Goal: Task Accomplishment & Management: Manage account settings

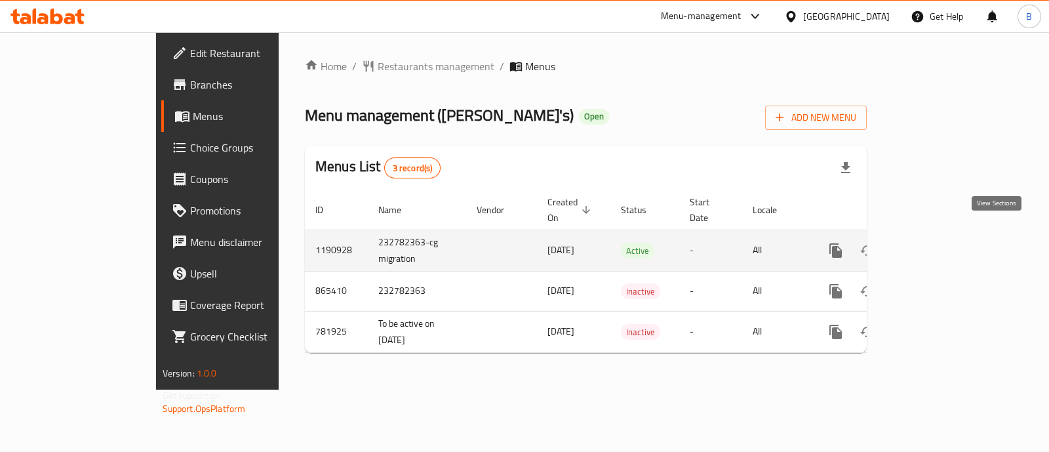
click at [946, 235] on link "enhanced table" at bounding box center [929, 250] width 31 height 31
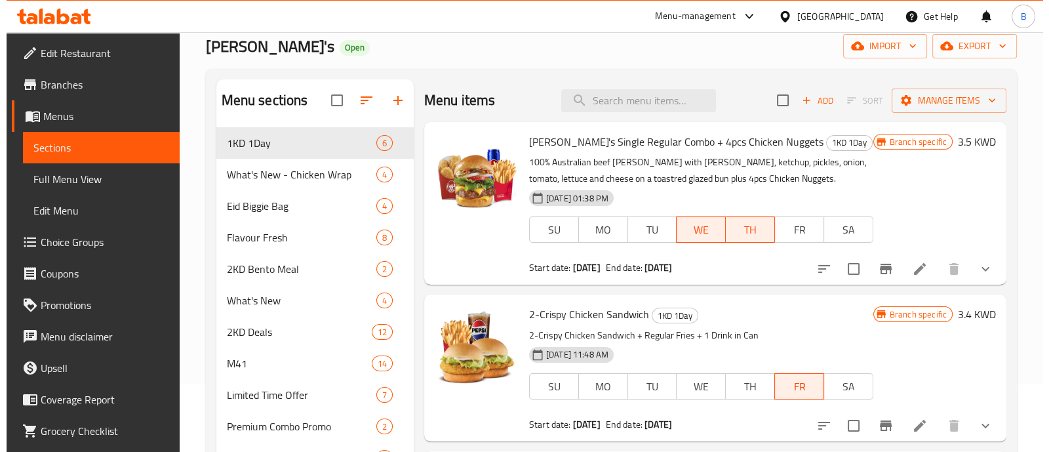
scroll to position [81, 0]
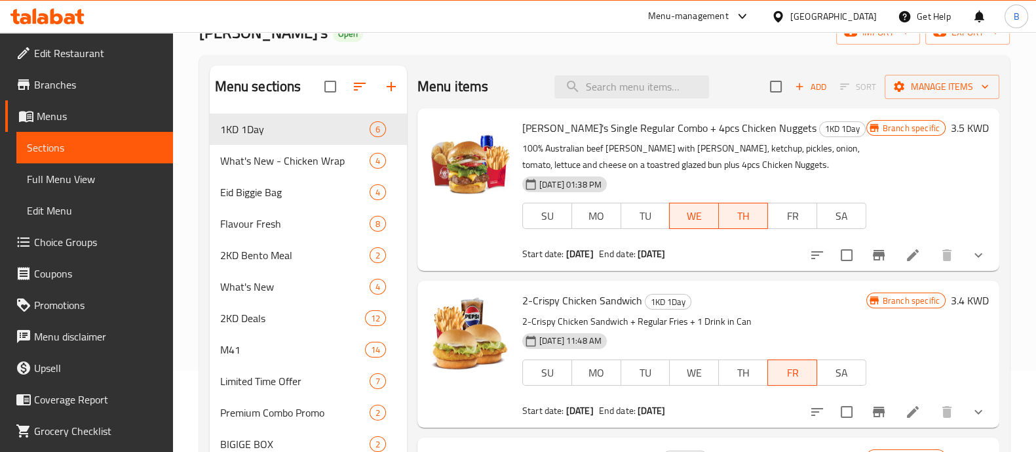
click at [879, 260] on icon "Branch-specific-item" at bounding box center [879, 255] width 16 height 16
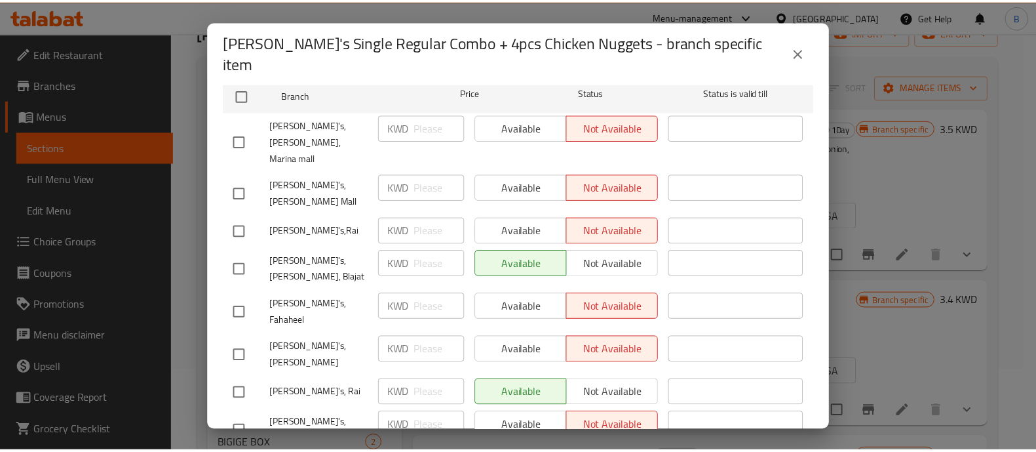
scroll to position [0, 0]
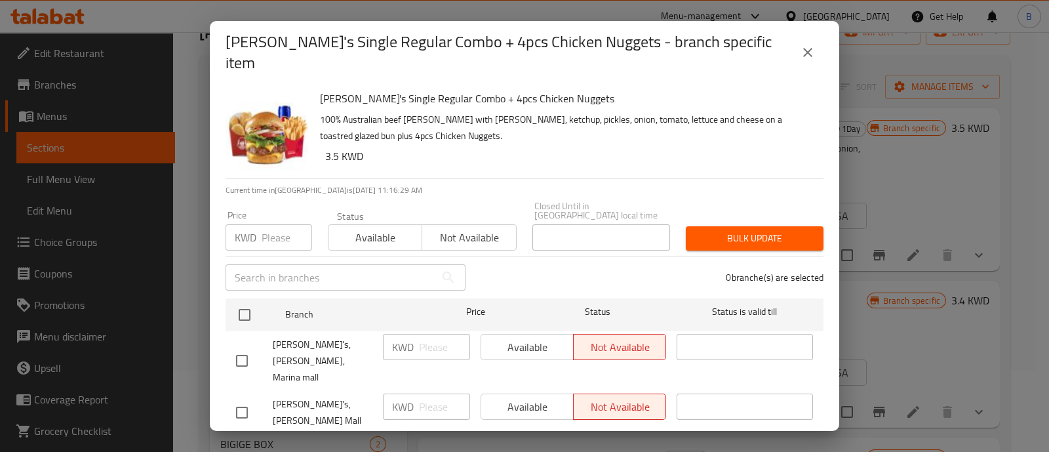
click at [904, 294] on div "Wendy's Single Regular Combo + 4pcs Chicken Nuggets - branch specific item Wend…" at bounding box center [524, 226] width 1049 height 452
click at [816, 53] on button "close" at bounding box center [807, 52] width 31 height 31
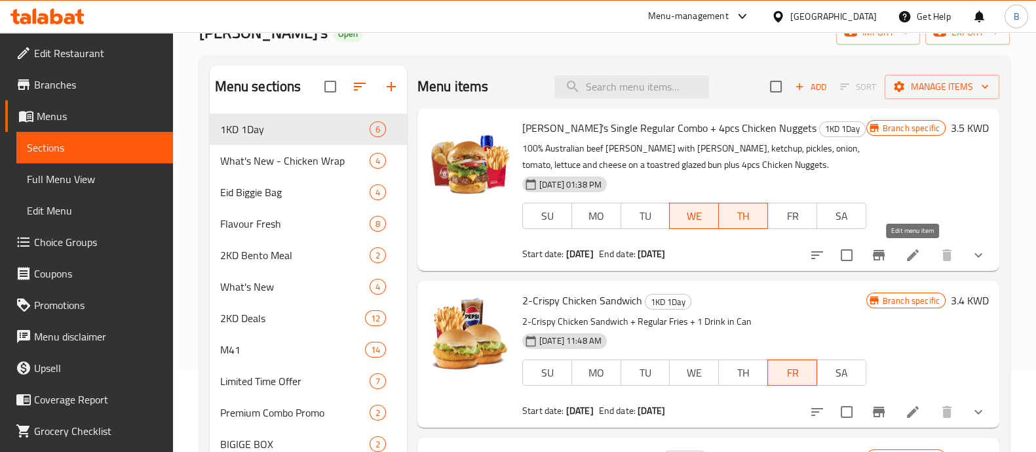
click at [914, 254] on icon at bounding box center [913, 255] width 12 height 12
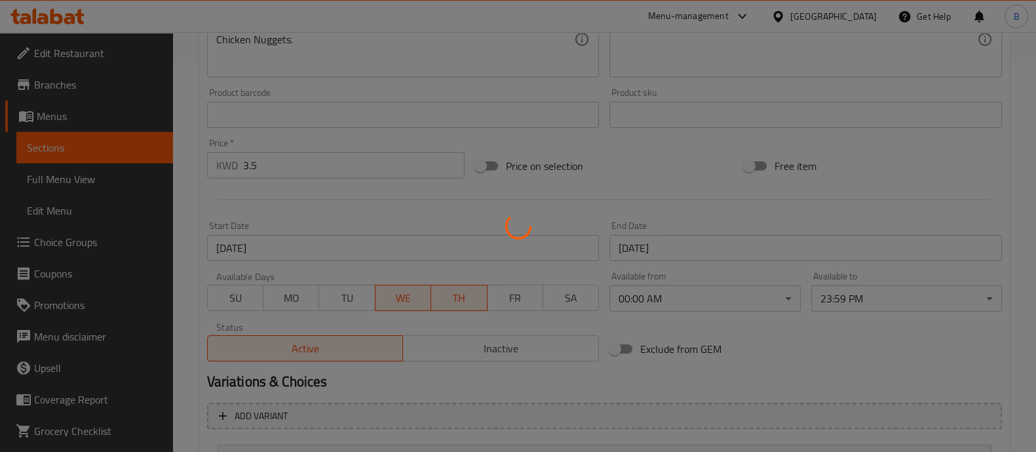
scroll to position [492, 0]
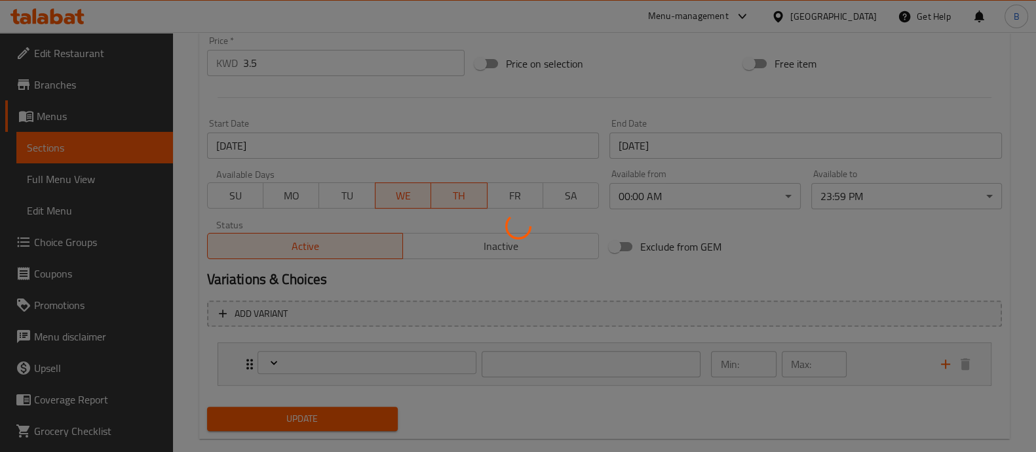
type input "اختر مشروبًا"
type input "1"
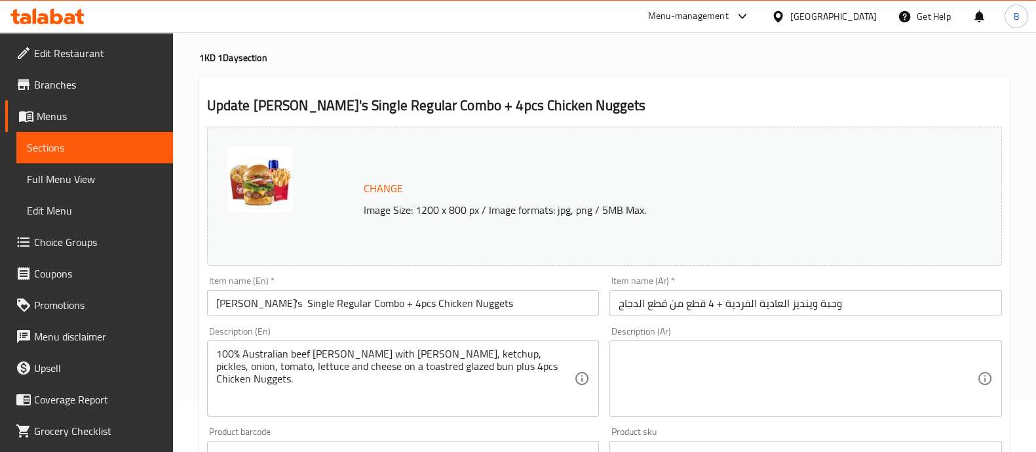
scroll to position [0, 0]
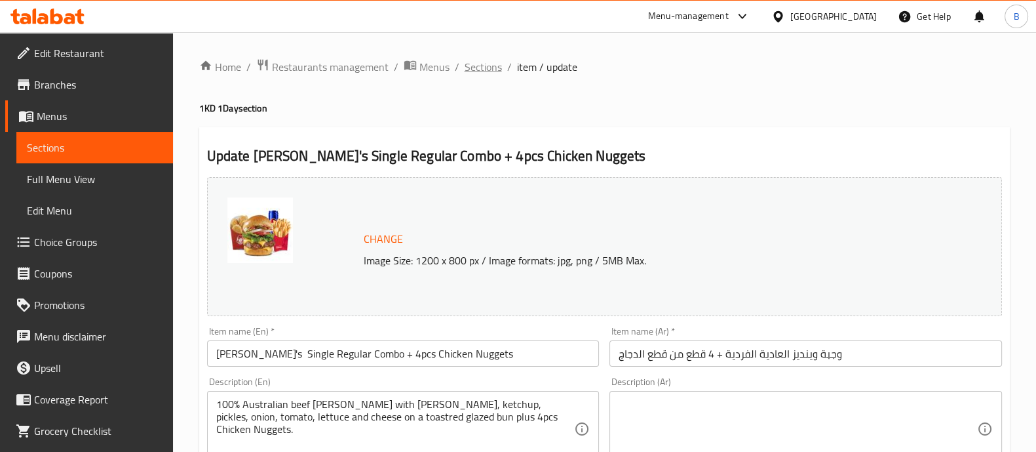
click at [473, 68] on span "Sections" at bounding box center [483, 67] width 37 height 16
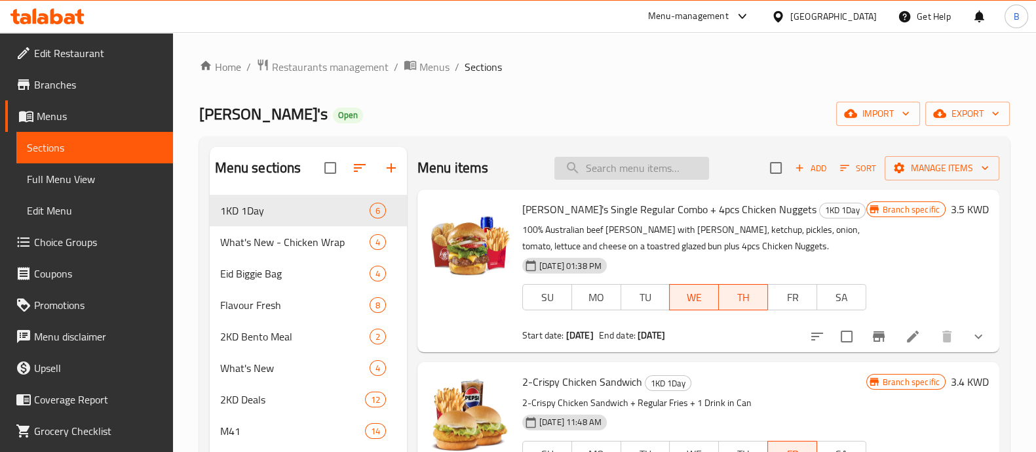
click at [613, 158] on input "search" at bounding box center [631, 168] width 155 height 23
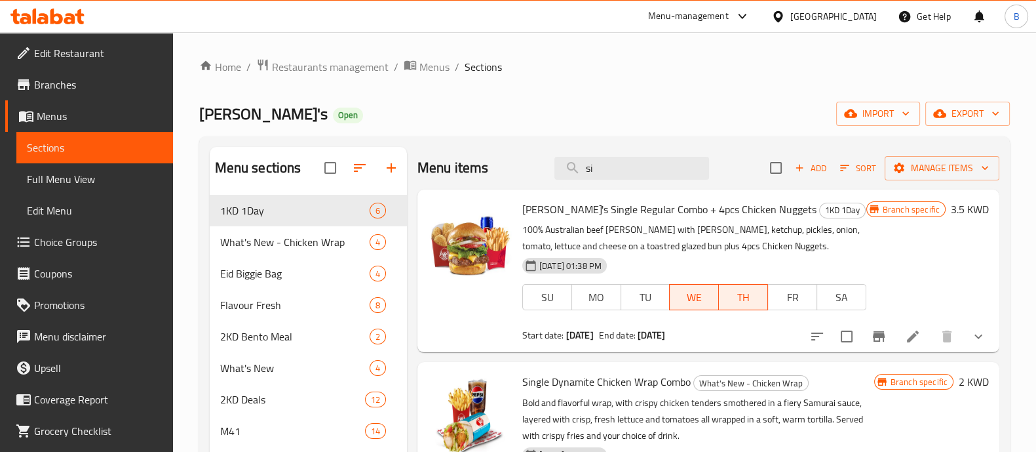
type input "s"
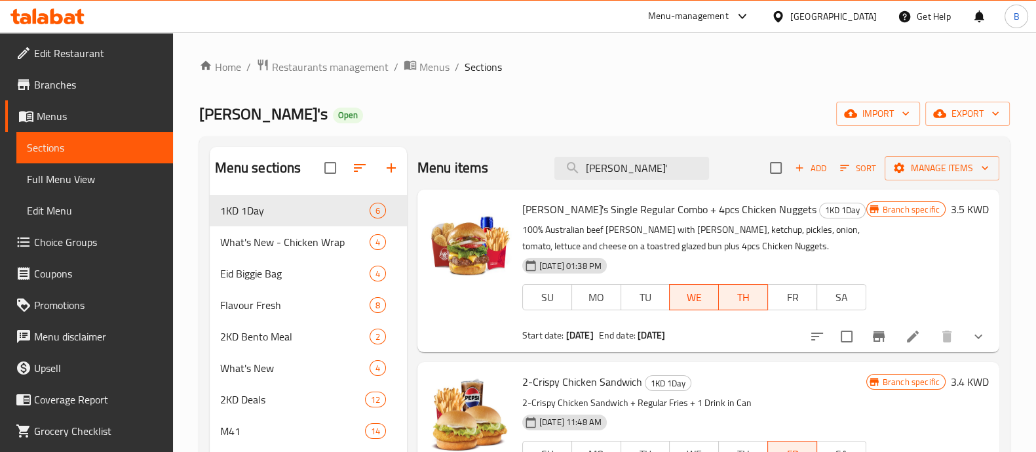
type input "wendy's"
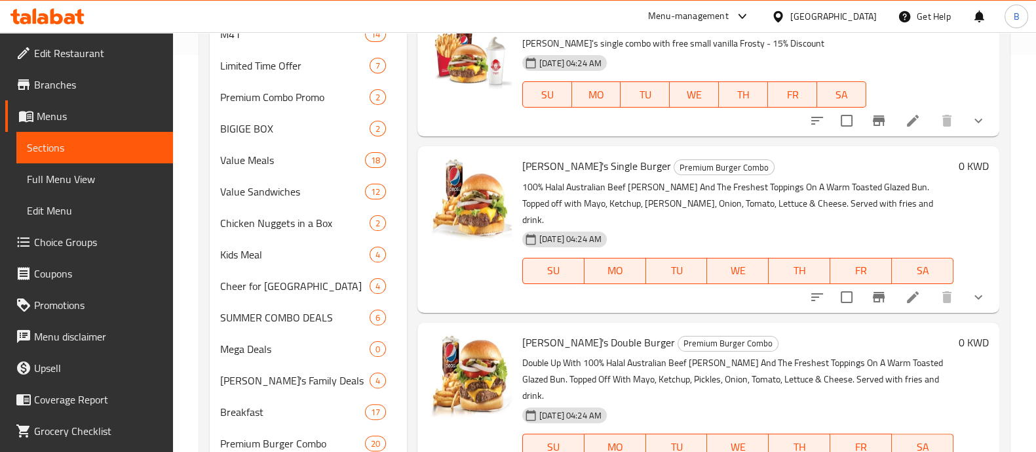
scroll to position [410, 0]
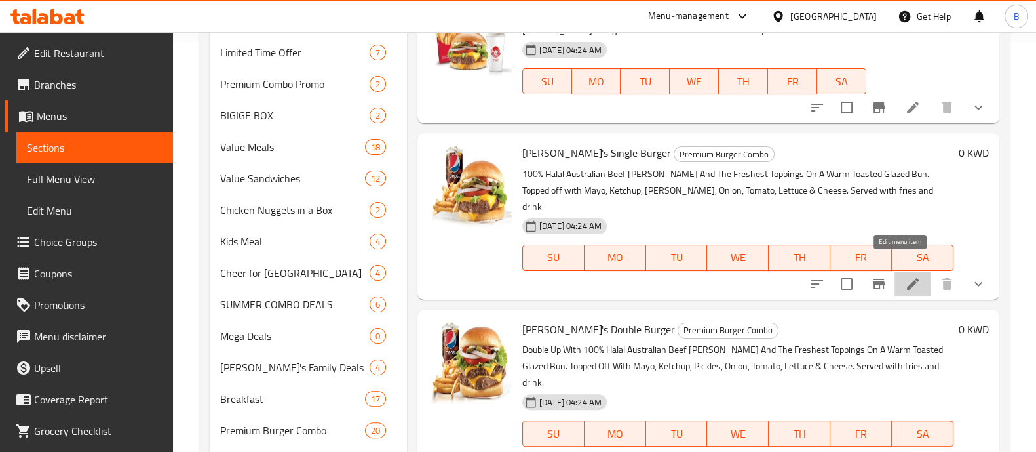
click at [905, 276] on icon at bounding box center [913, 284] width 16 height 16
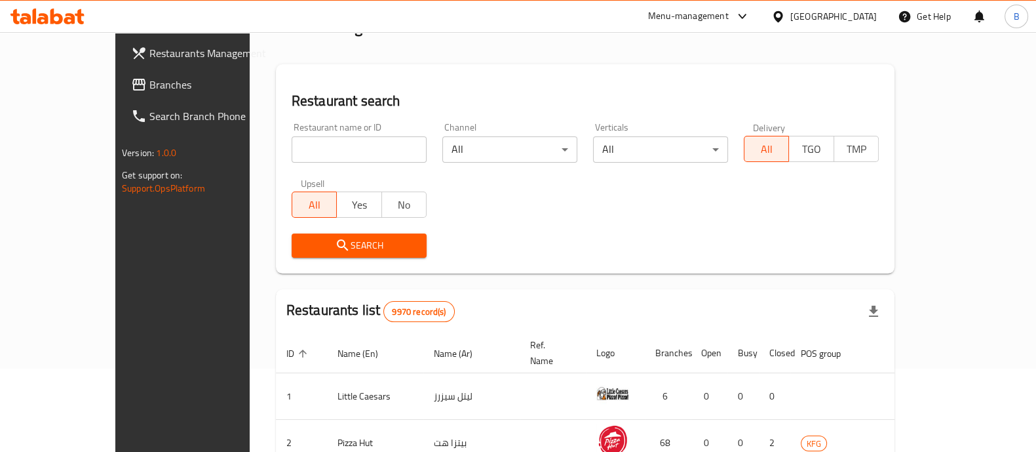
scroll to position [1, 0]
